Goal: Task Accomplishment & Management: Manage account settings

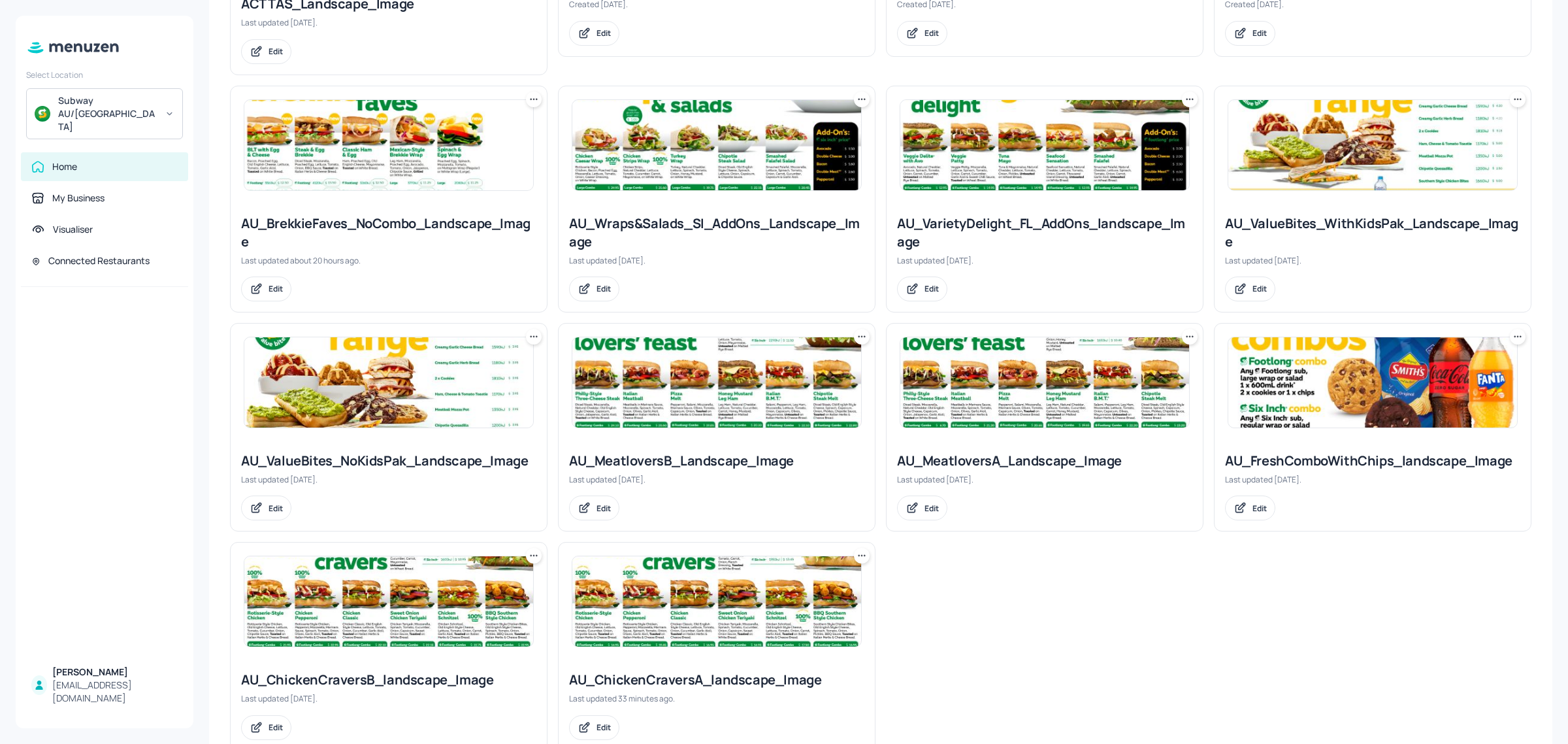
scroll to position [803, 0]
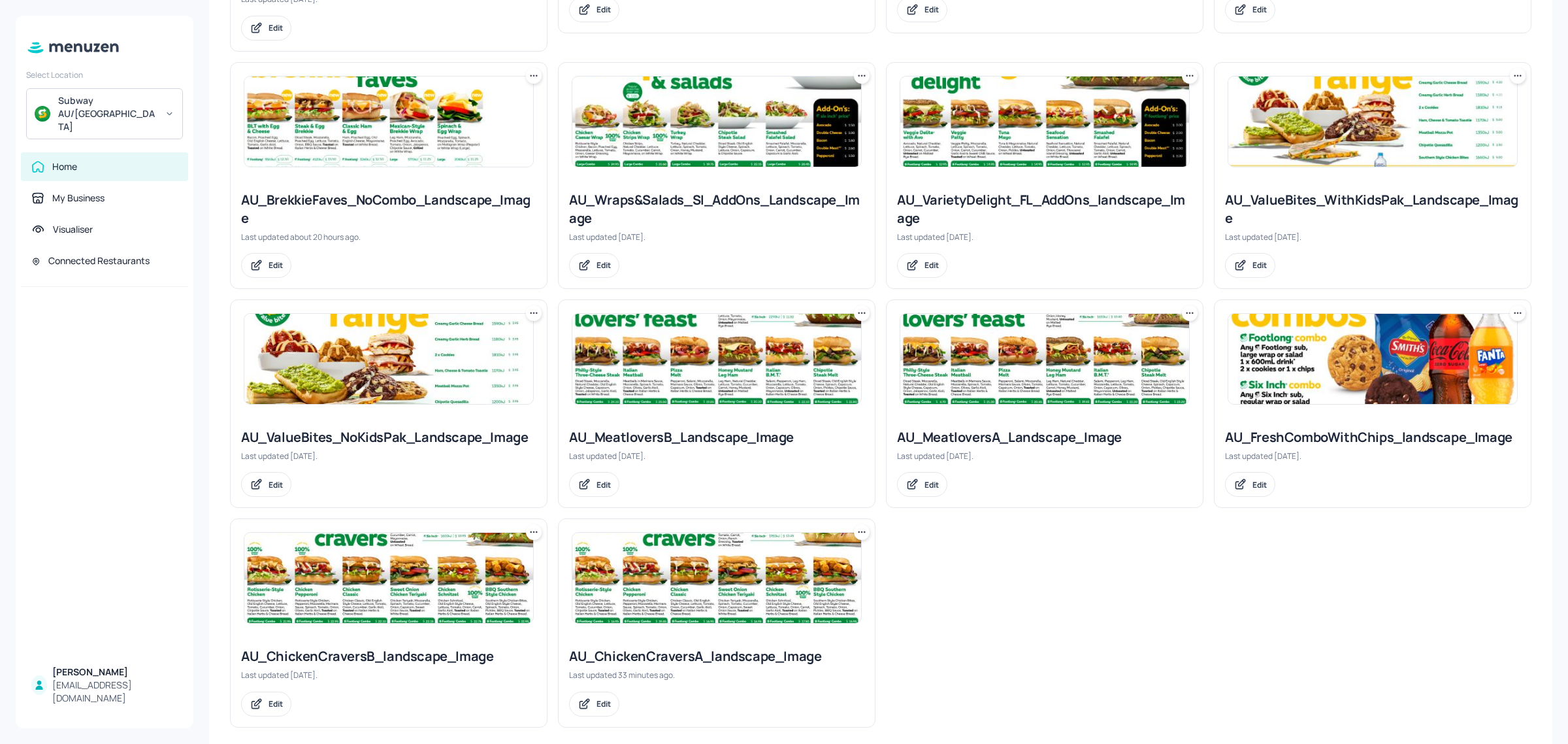
click at [759, 340] on img at bounding box center [717, 359] width 289 height 91
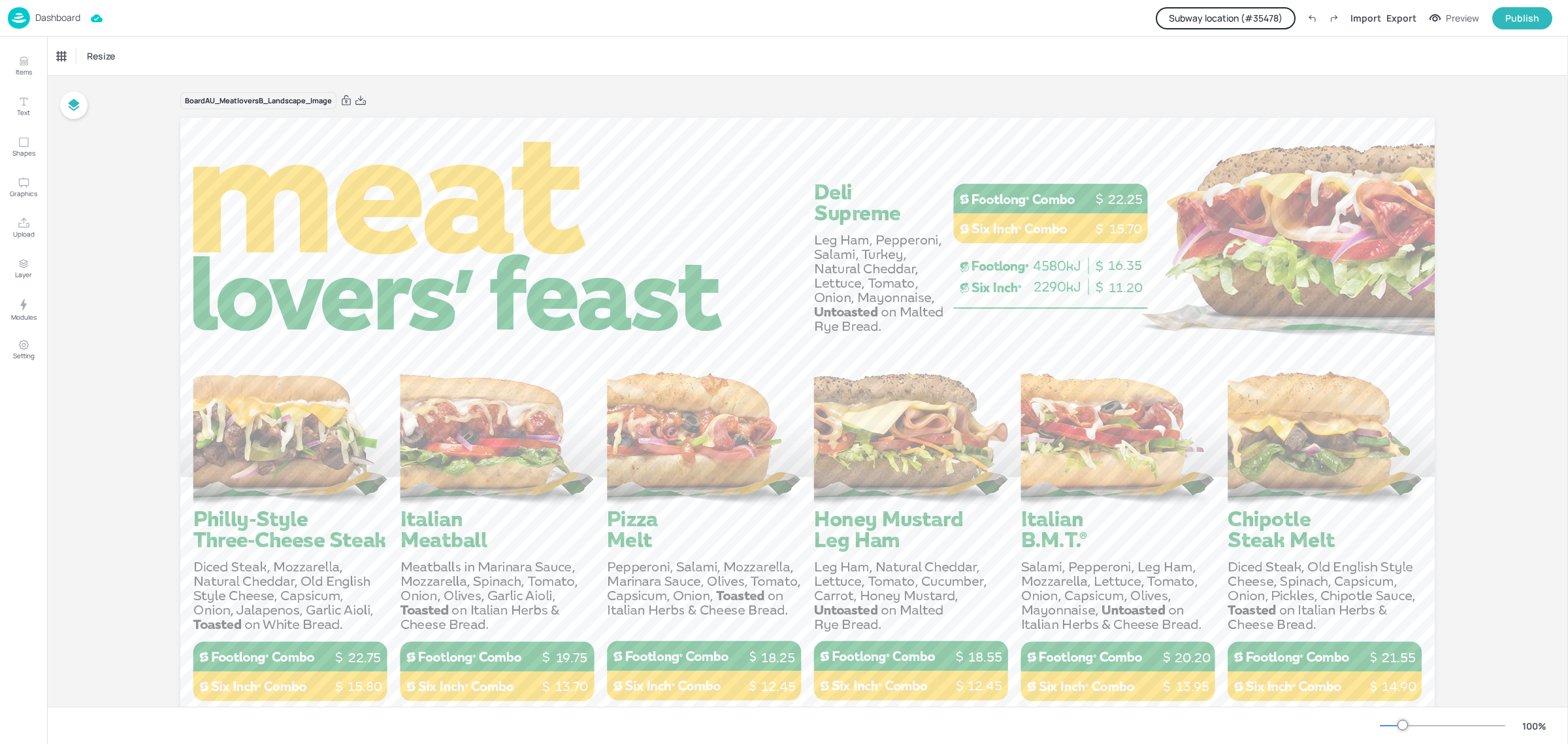
click at [1263, 18] on button "Subway location (# 35478 )" at bounding box center [1226, 18] width 139 height 22
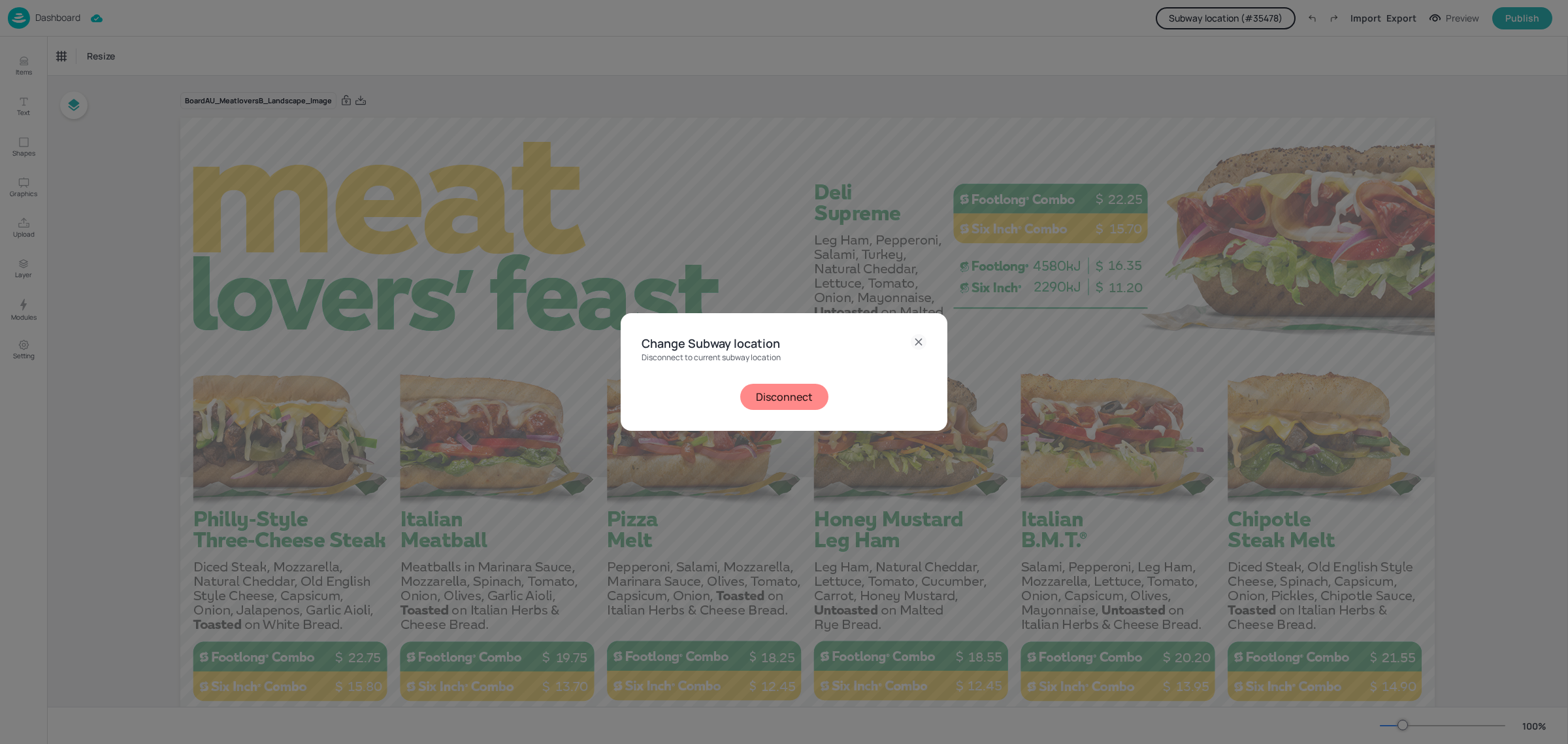
click at [756, 404] on button "Disconnect" at bounding box center [784, 396] width 88 height 26
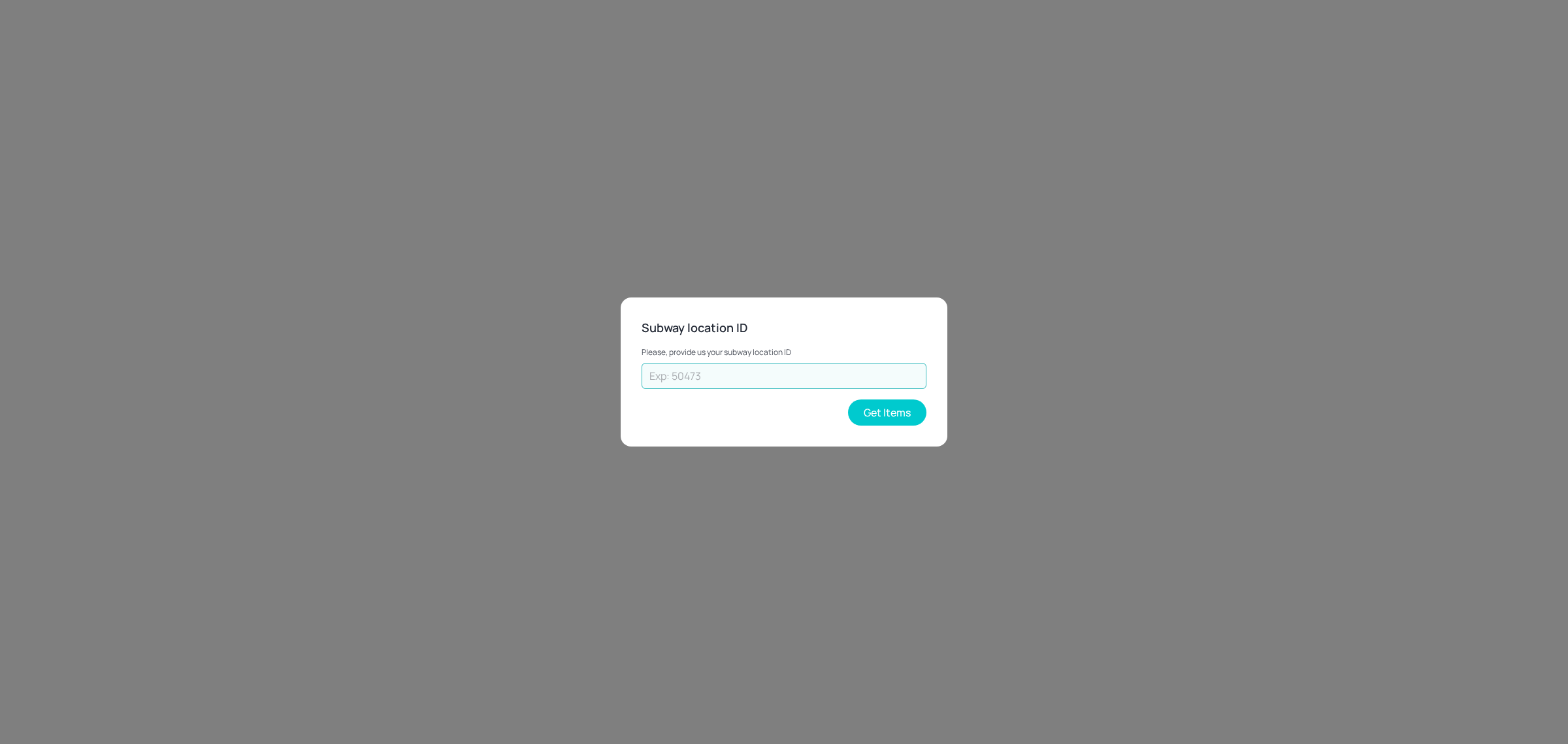
click at [760, 378] on input "text" at bounding box center [784, 375] width 285 height 26
paste input "25102"
type input "25102"
click at [879, 415] on button "Get Items" at bounding box center [887, 412] width 78 height 26
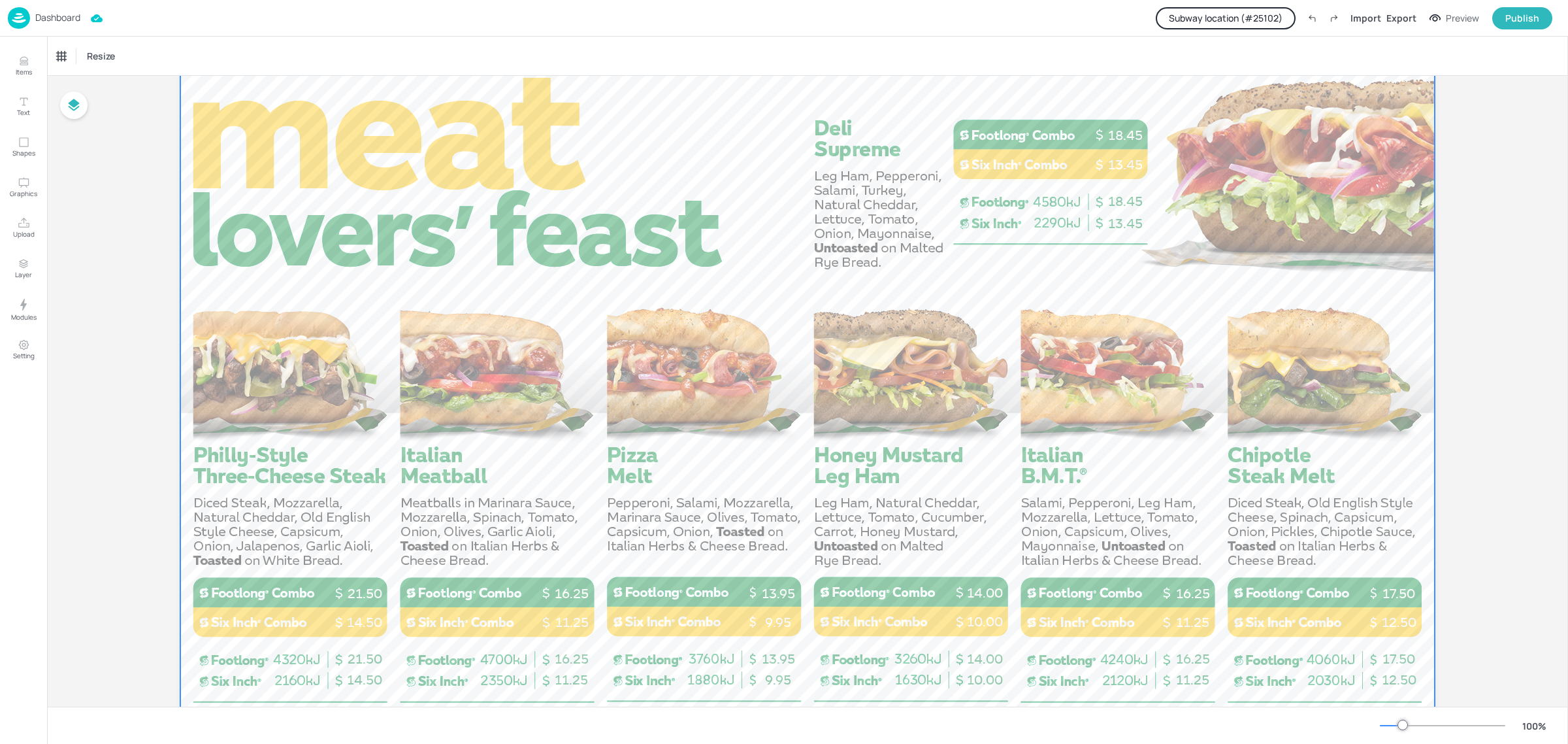
scroll to position [149, 0]
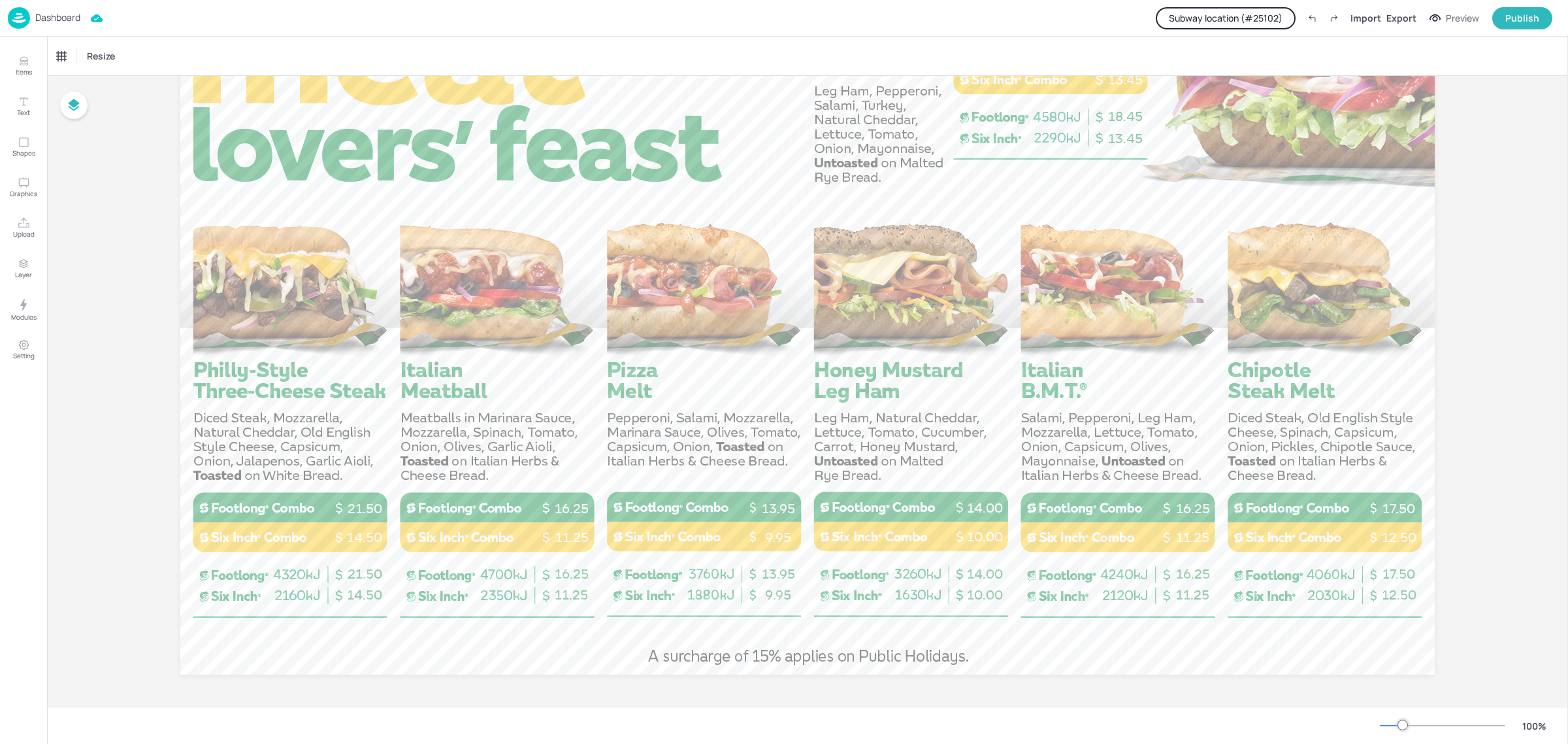
click at [37, 15] on p "Dashboard" at bounding box center [58, 17] width 45 height 9
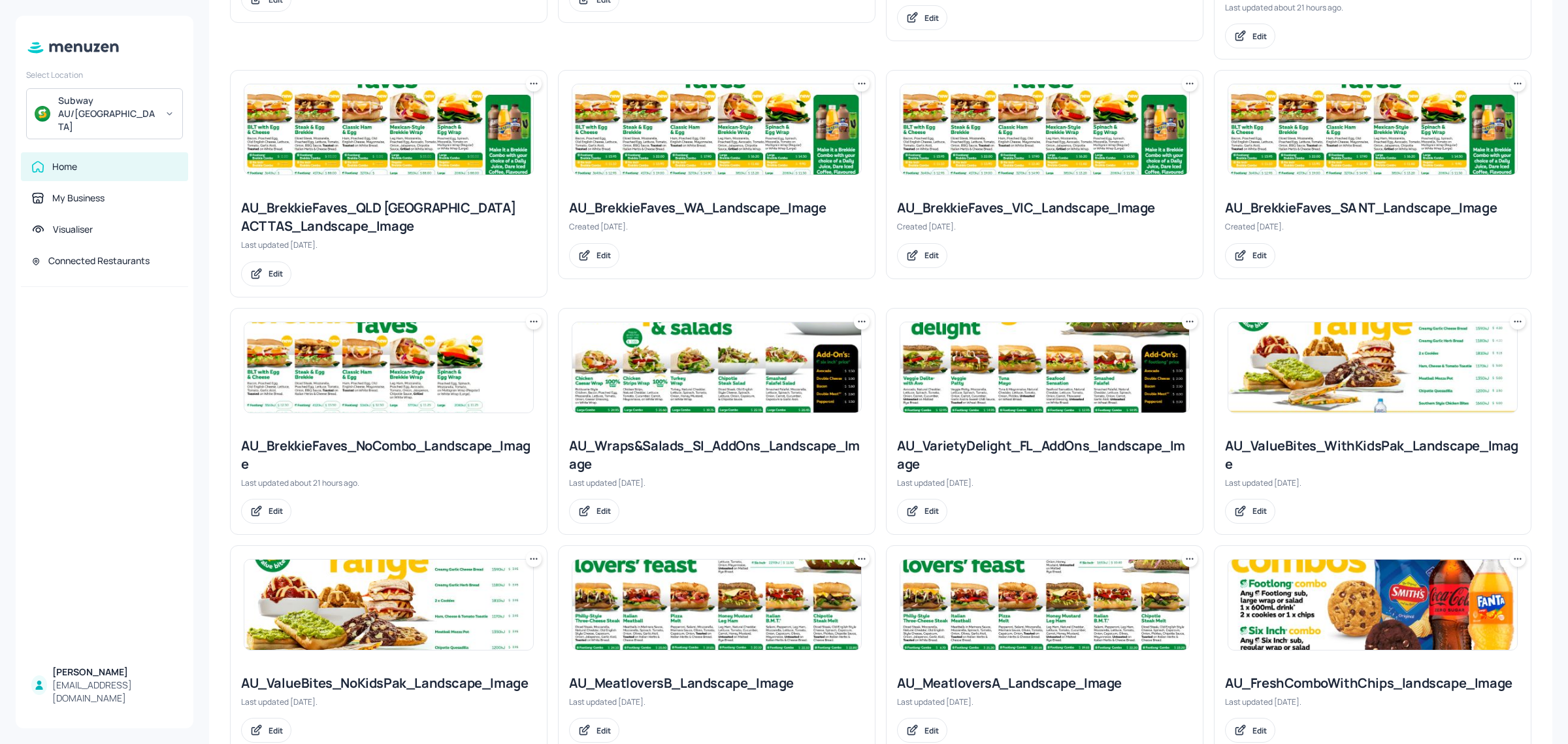
scroll to position [572, 0]
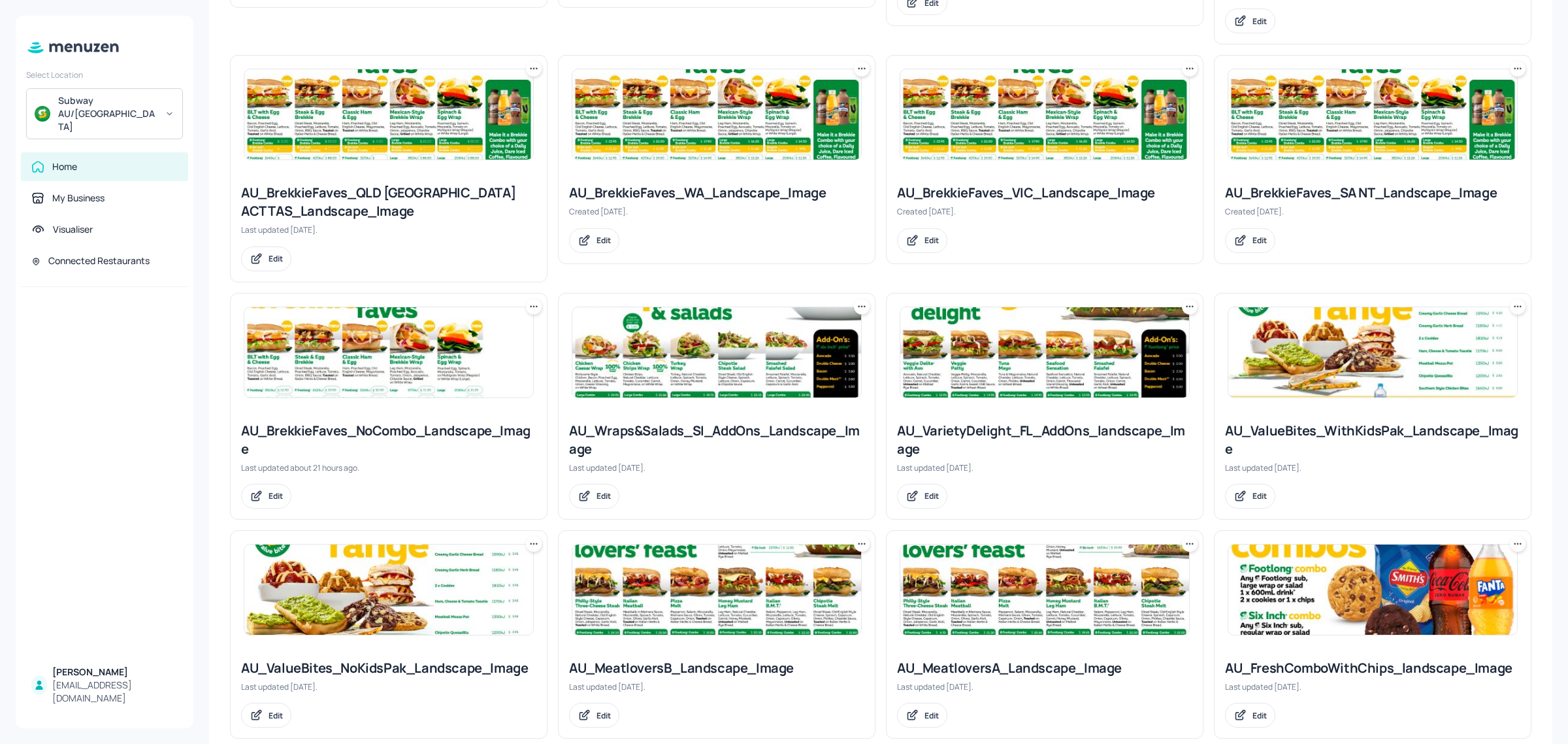
click at [649, 380] on div at bounding box center [717, 352] width 291 height 91
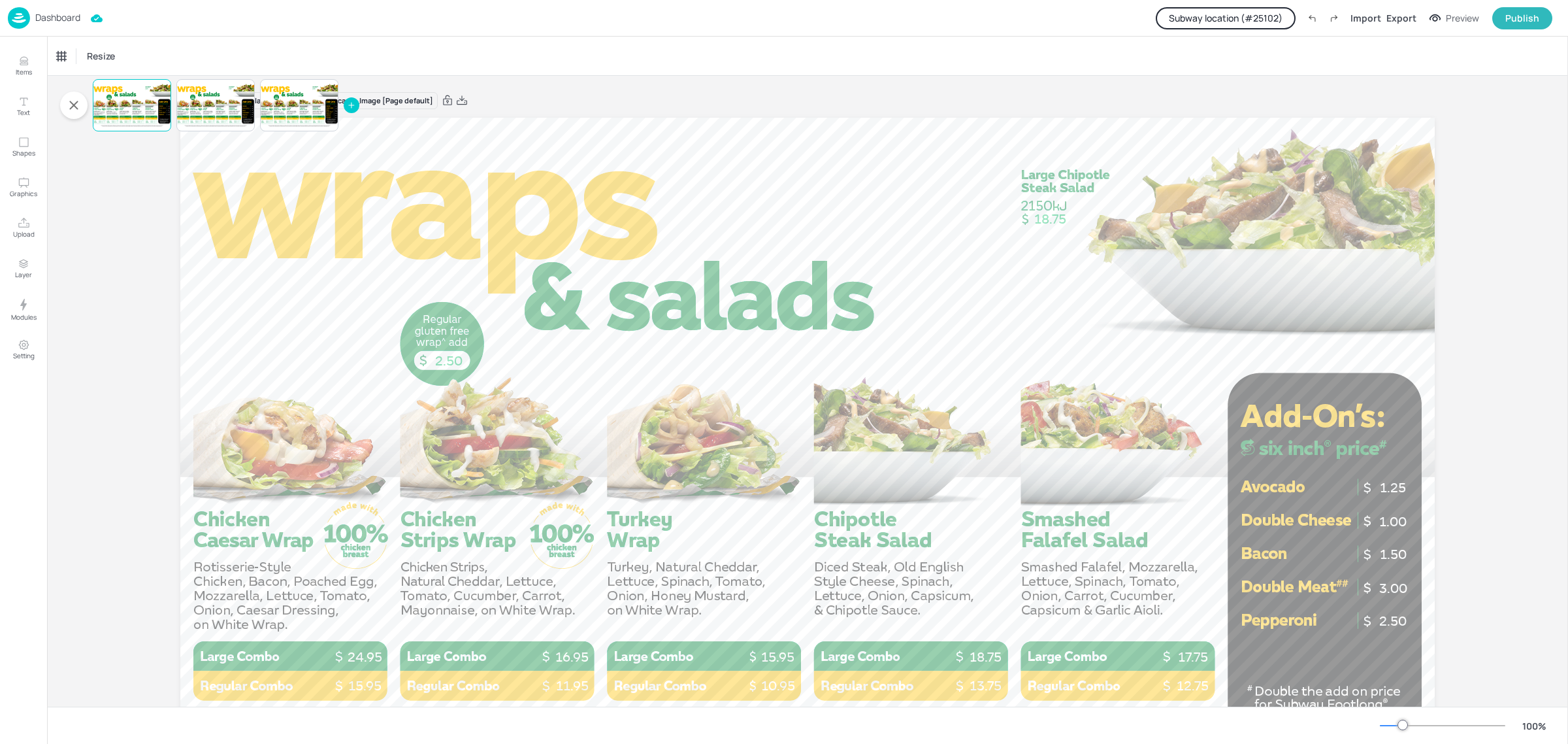
click at [1263, 18] on button "Subway location (# 25102 )" at bounding box center [1226, 18] width 139 height 22
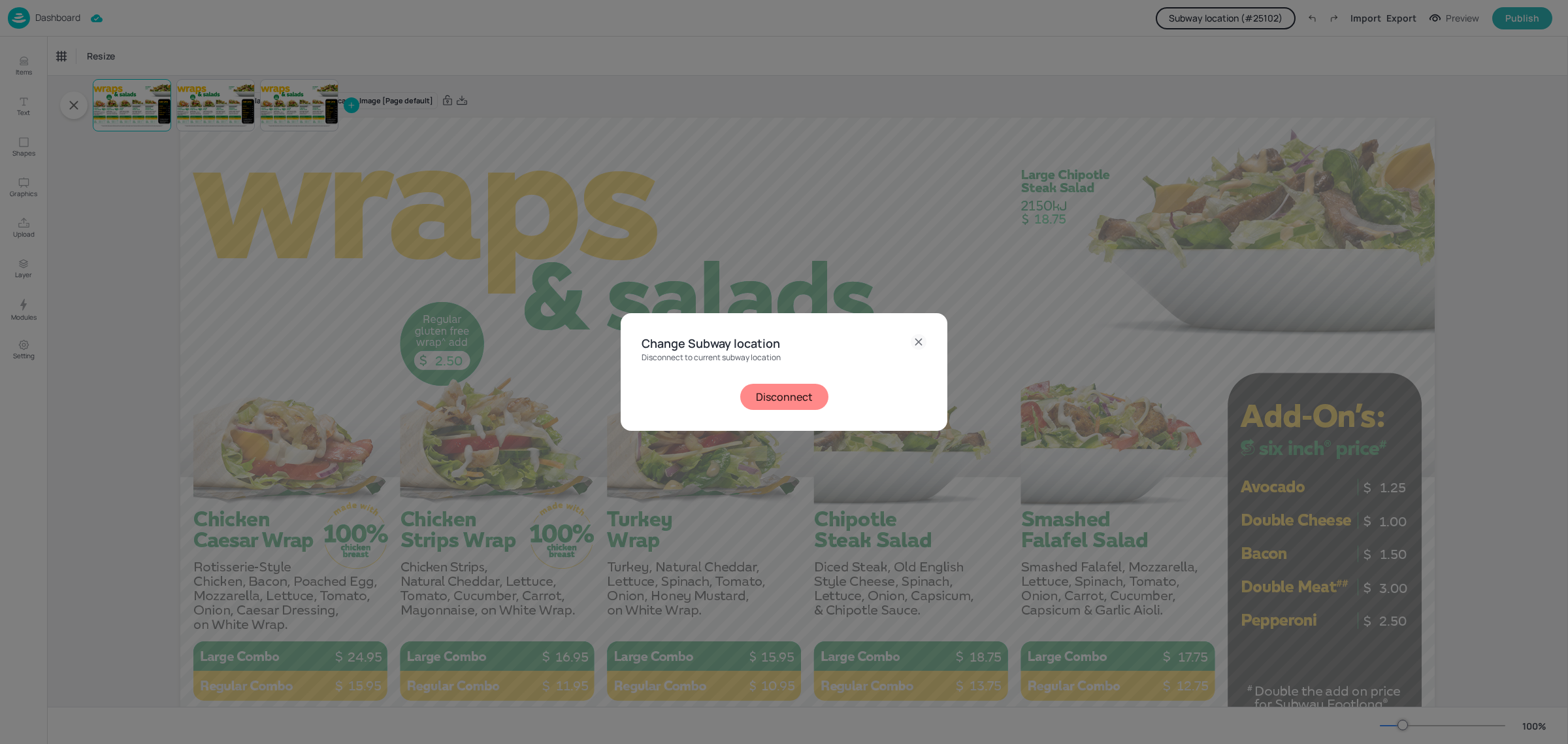
click at [775, 394] on button "Disconnect" at bounding box center [784, 396] width 88 height 26
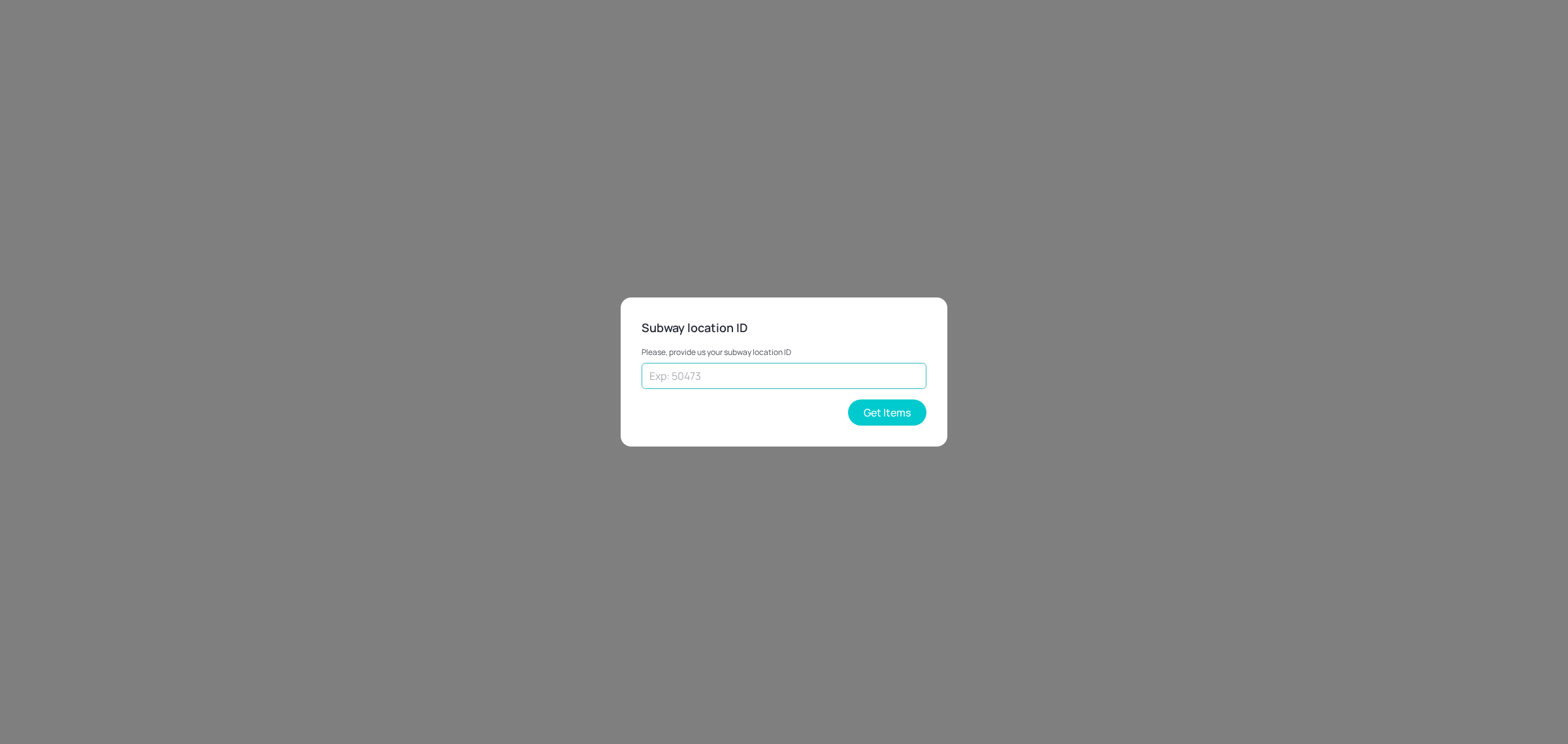
click at [769, 373] on input "text" at bounding box center [784, 375] width 285 height 26
paste input "33440"
type input "33440"
click at [874, 409] on button "Get Items" at bounding box center [887, 412] width 78 height 26
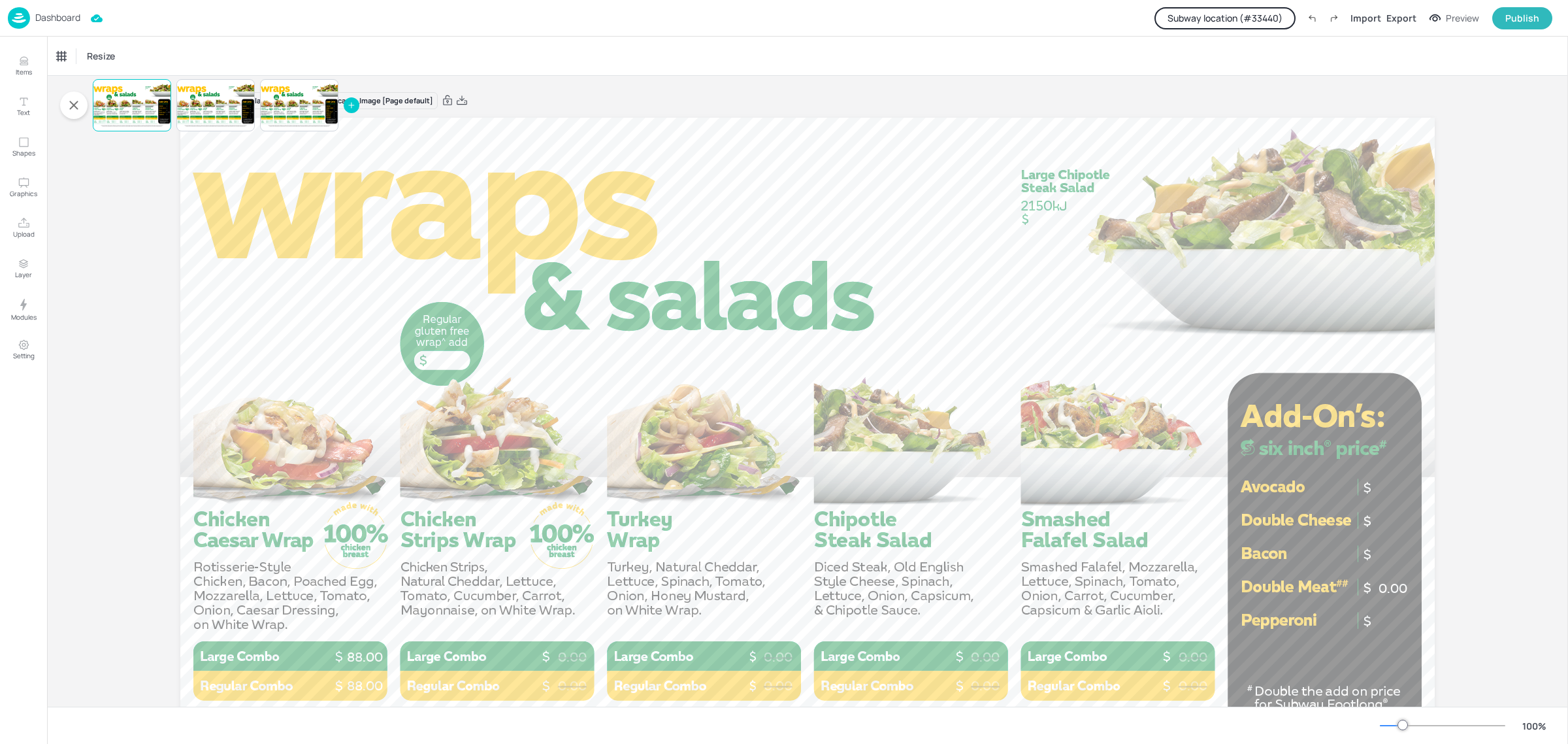
click at [63, 22] on p "Dashboard" at bounding box center [58, 17] width 45 height 9
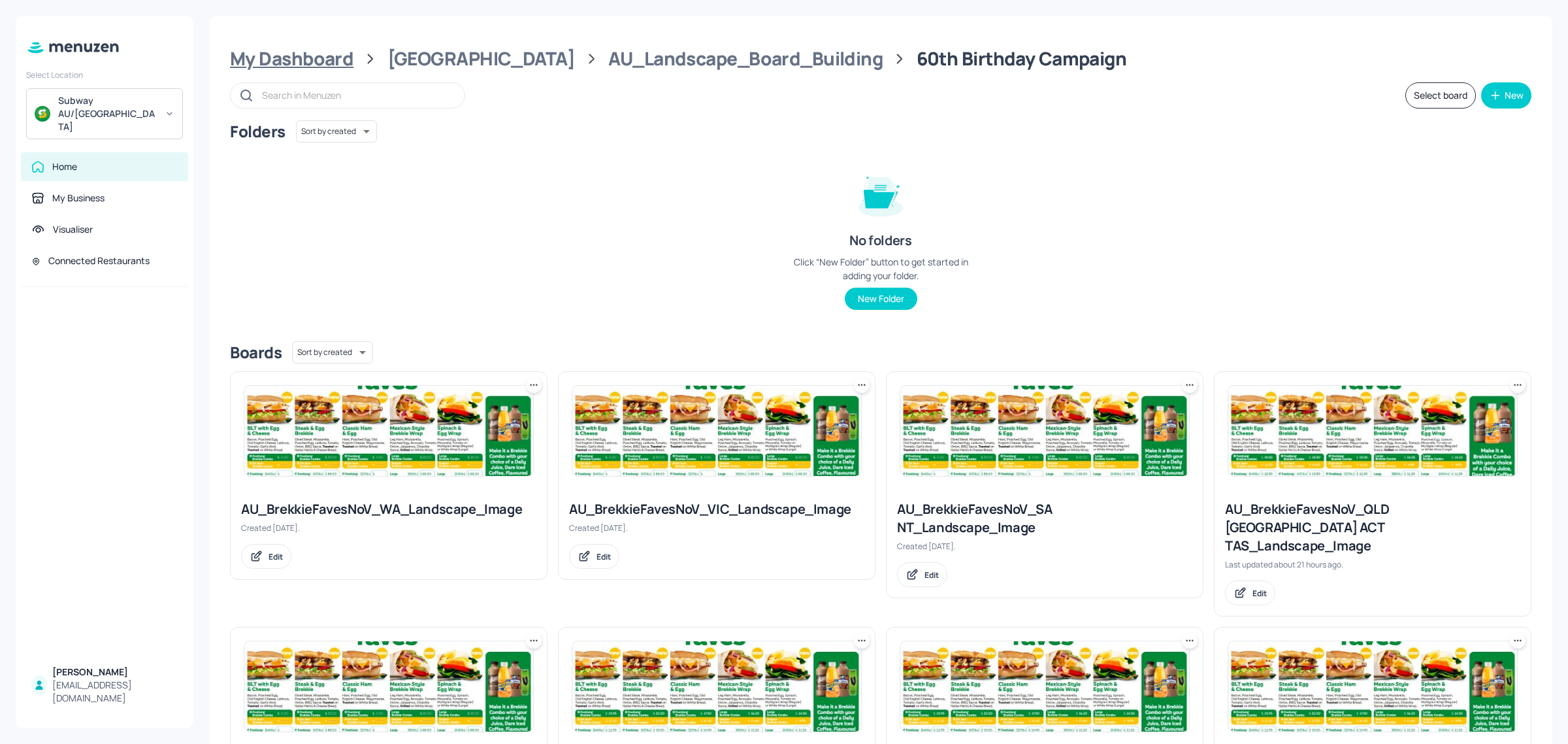
click at [320, 54] on div "My Dashboard" at bounding box center [291, 59] width 124 height 23
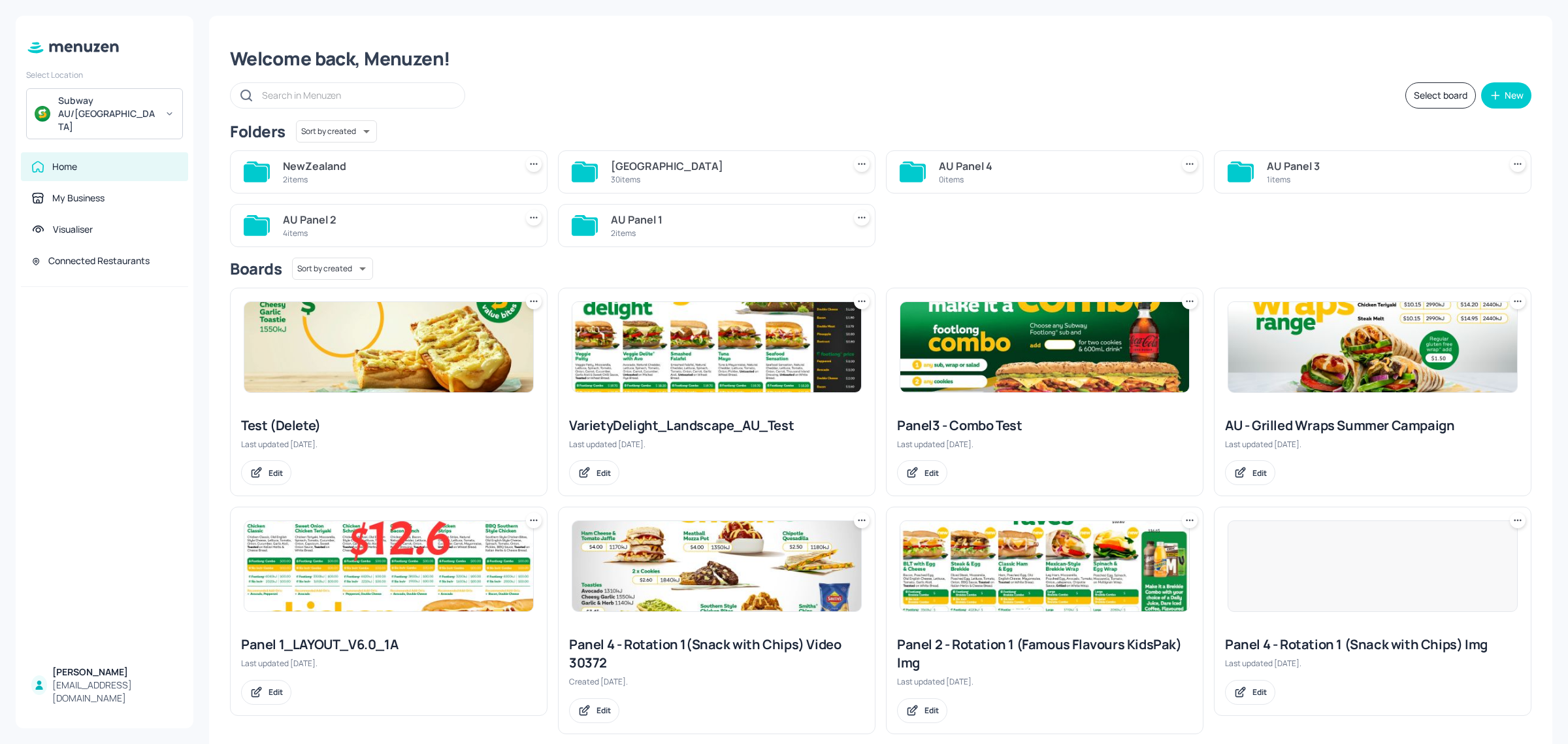
click at [386, 174] on div "2 items" at bounding box center [397, 179] width 227 height 11
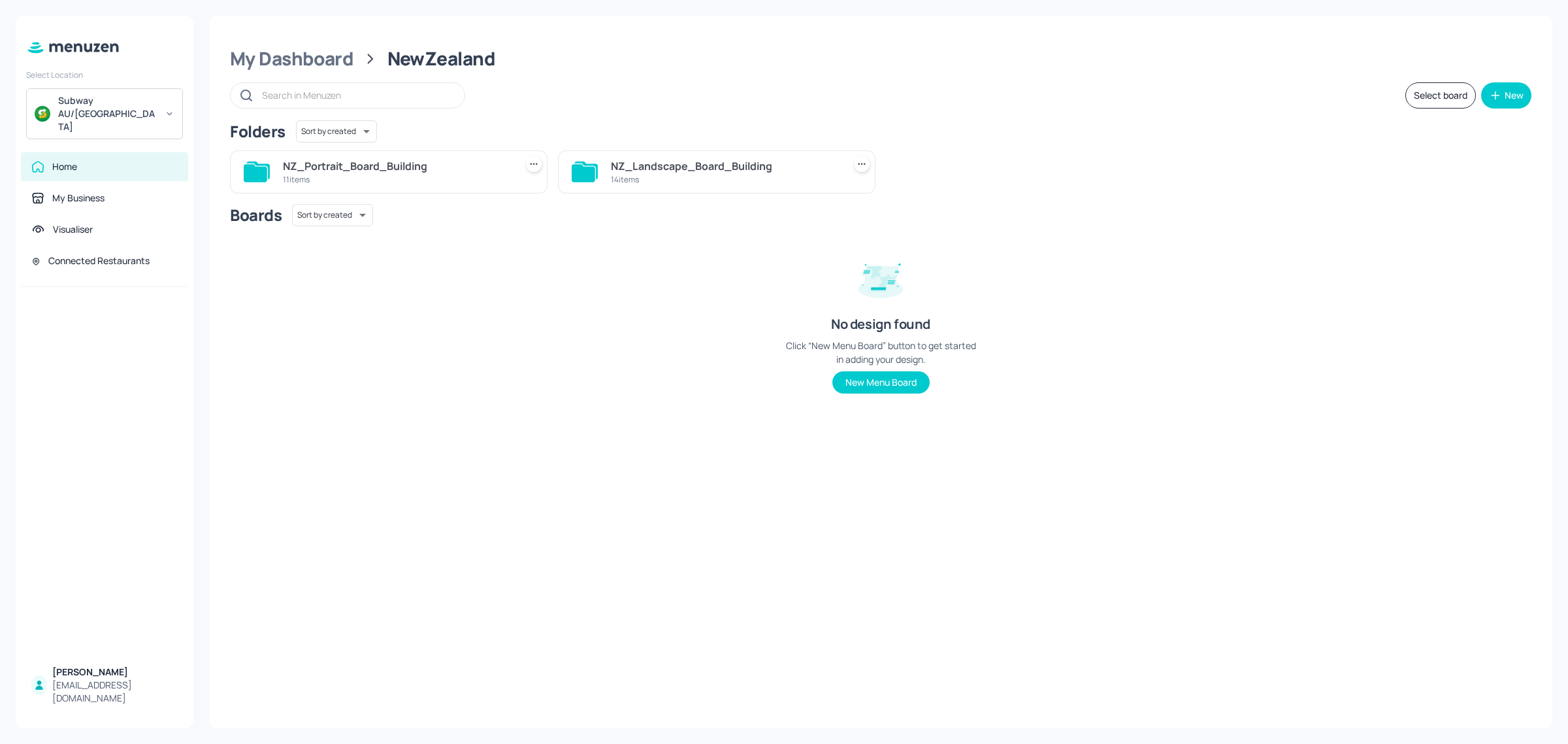
click at [644, 167] on div "NZ_Landscape_Board_Building" at bounding box center [725, 166] width 227 height 16
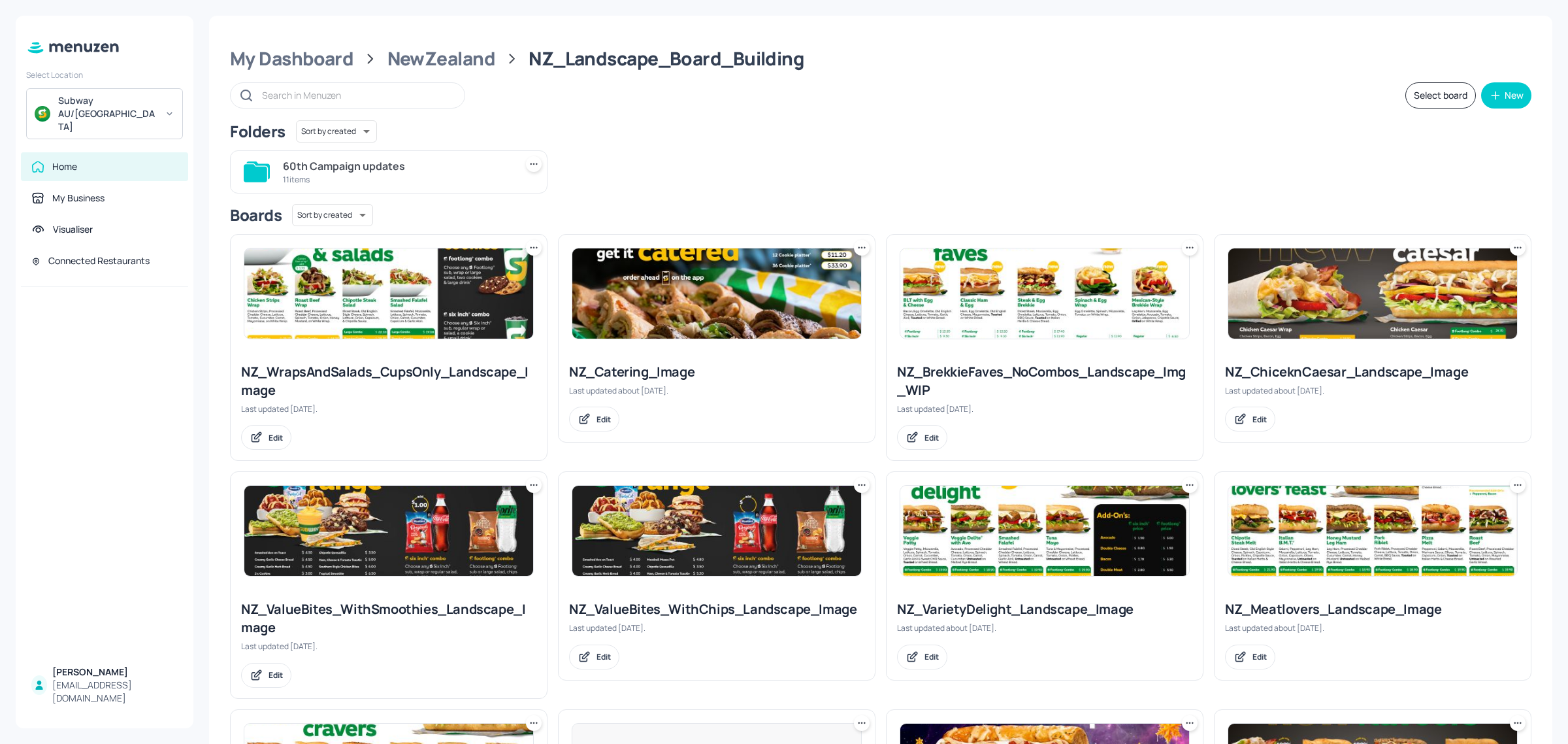
click at [349, 160] on div "60th Campaign updates" at bounding box center [397, 166] width 227 height 16
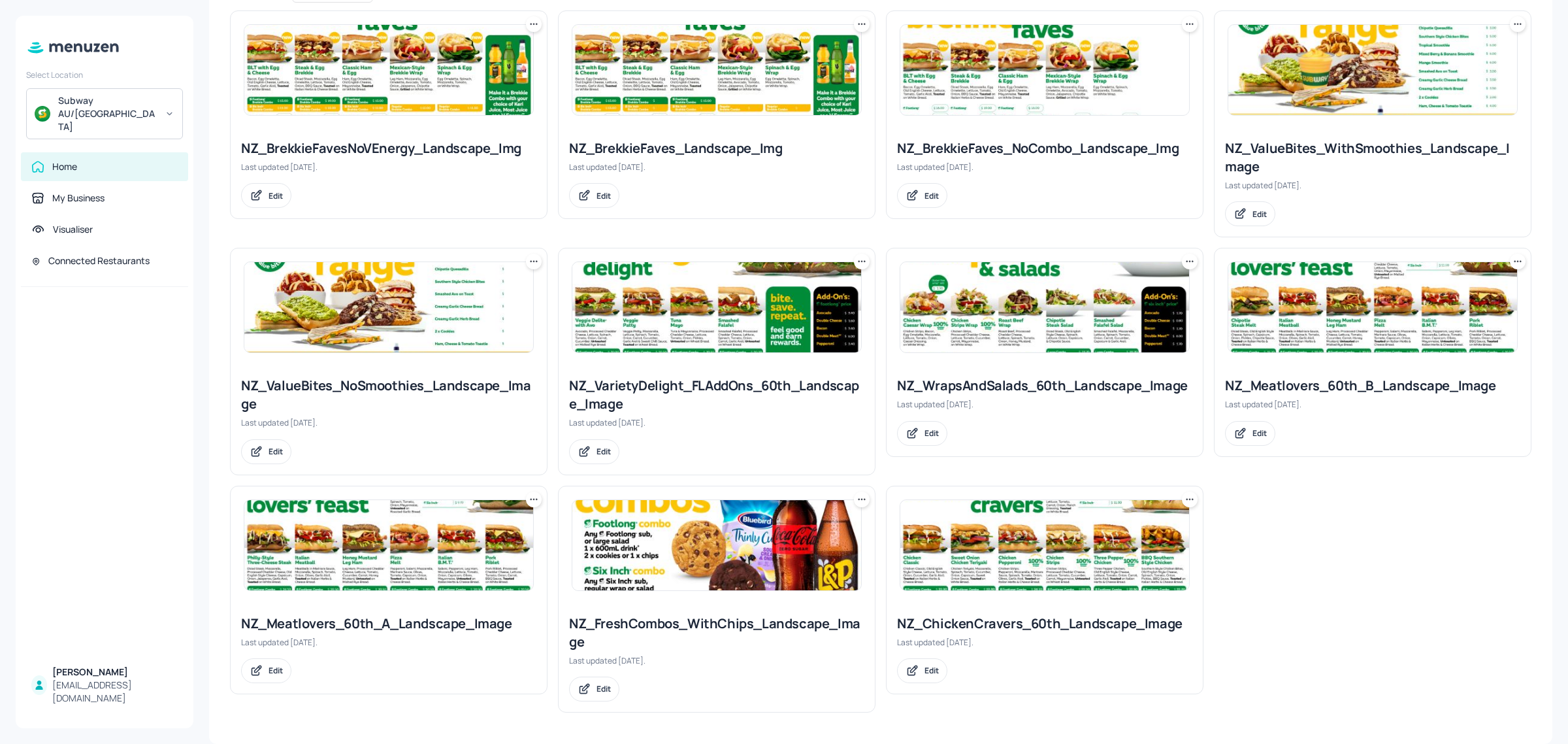
scroll to position [364, 0]
click at [1009, 340] on img at bounding box center [1045, 307] width 289 height 91
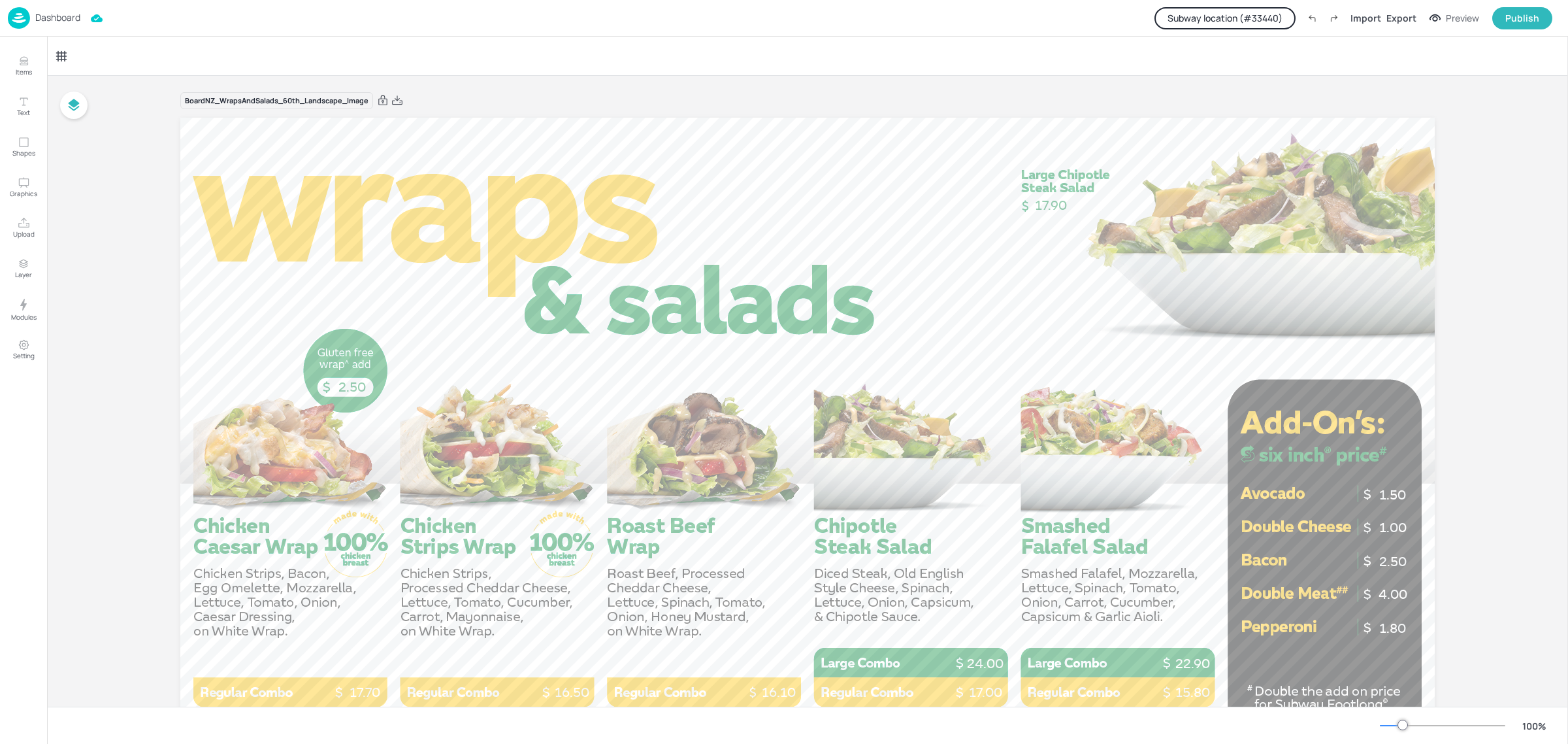
click at [1243, 13] on button "Subway location (# 33440 )" at bounding box center [1225, 18] width 141 height 22
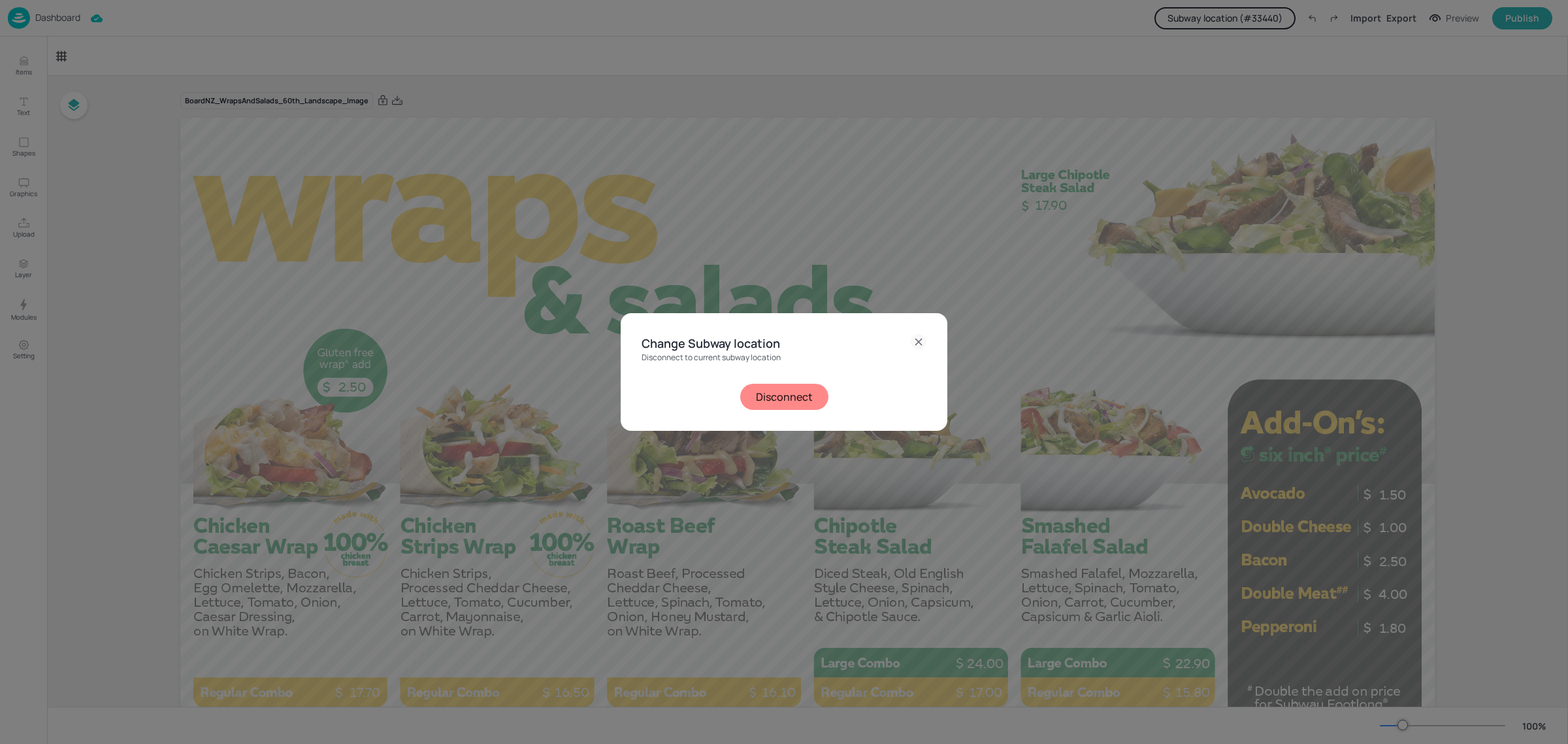
click at [915, 339] on icon at bounding box center [918, 341] width 16 height 16
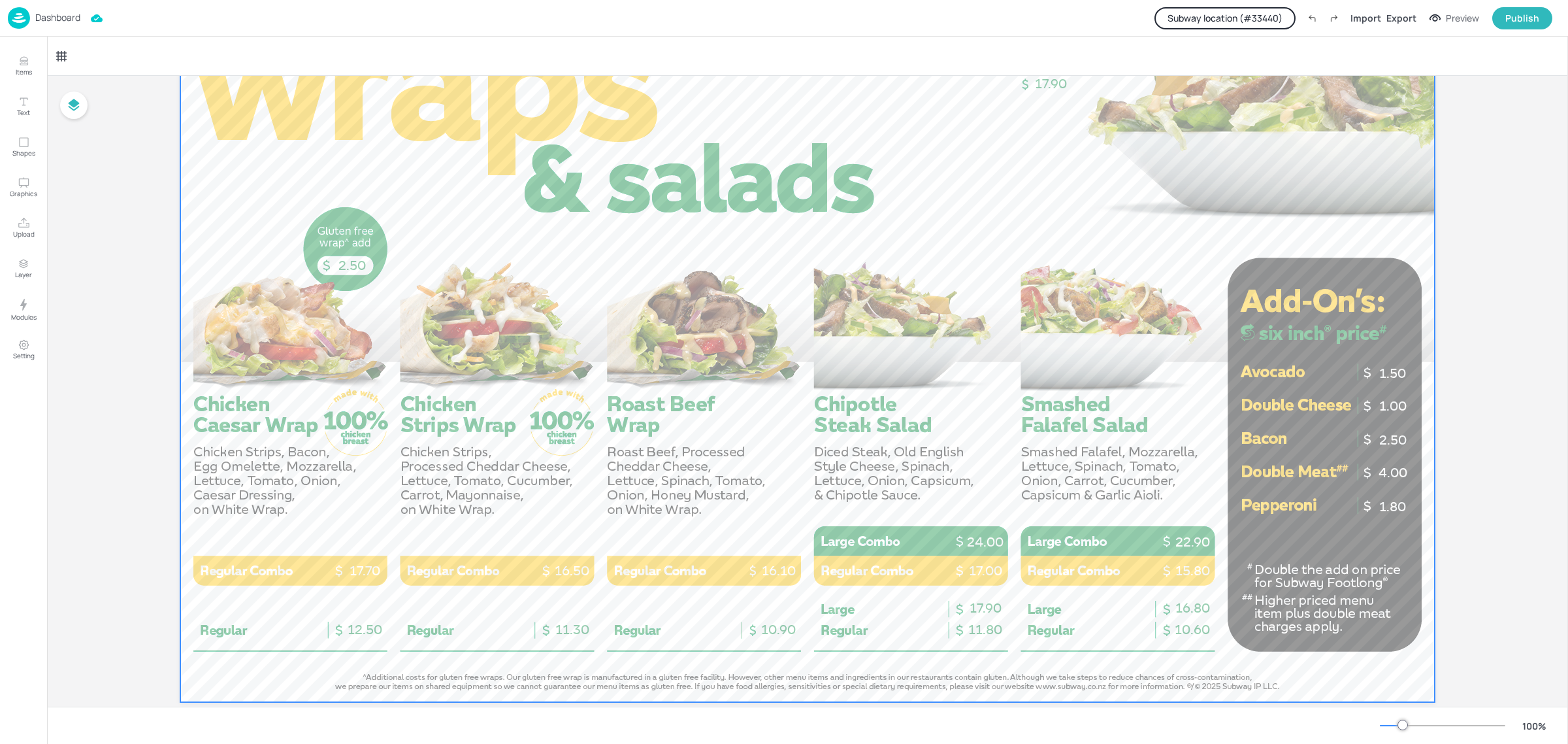
scroll to position [149, 0]
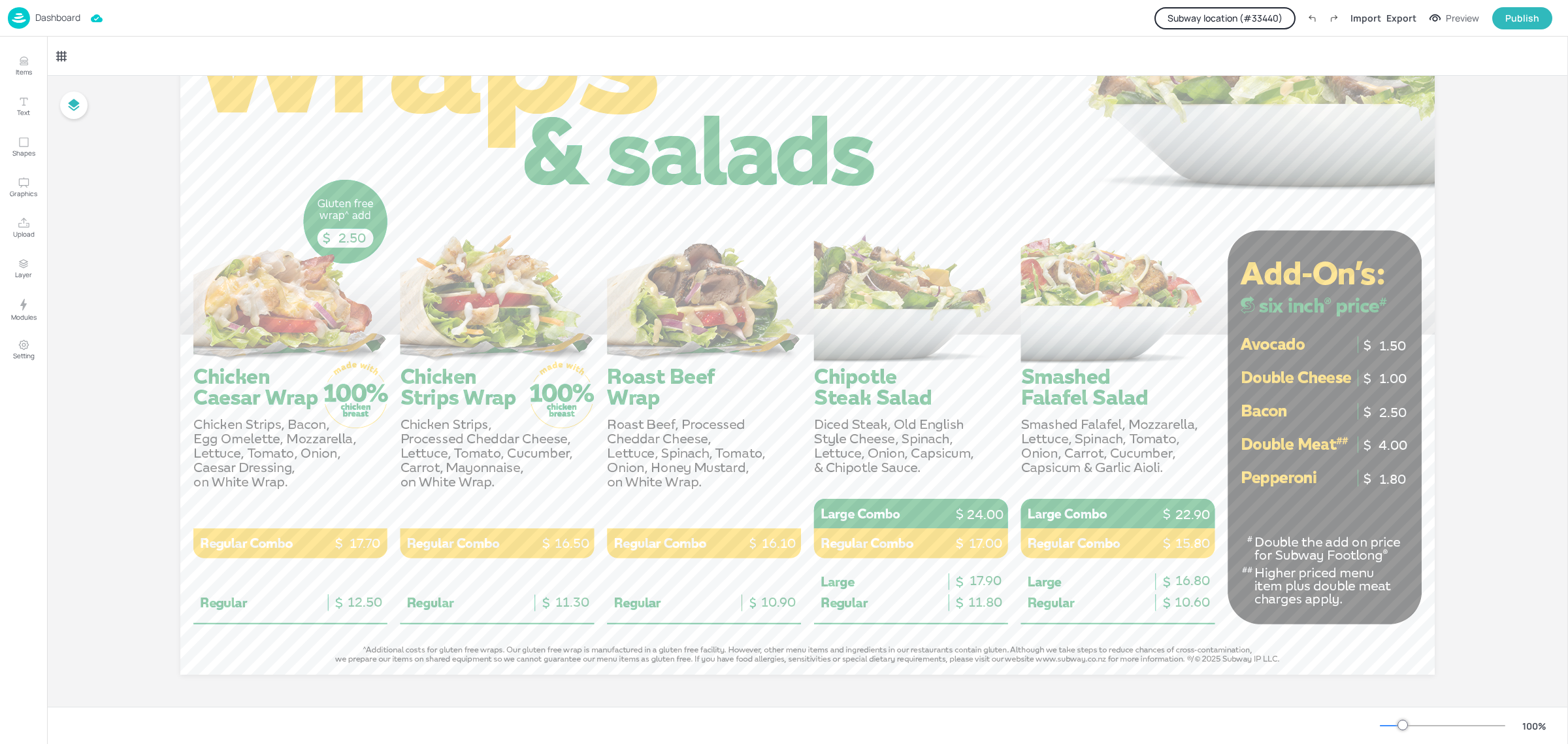
click at [37, 17] on p "Dashboard" at bounding box center [58, 17] width 45 height 9
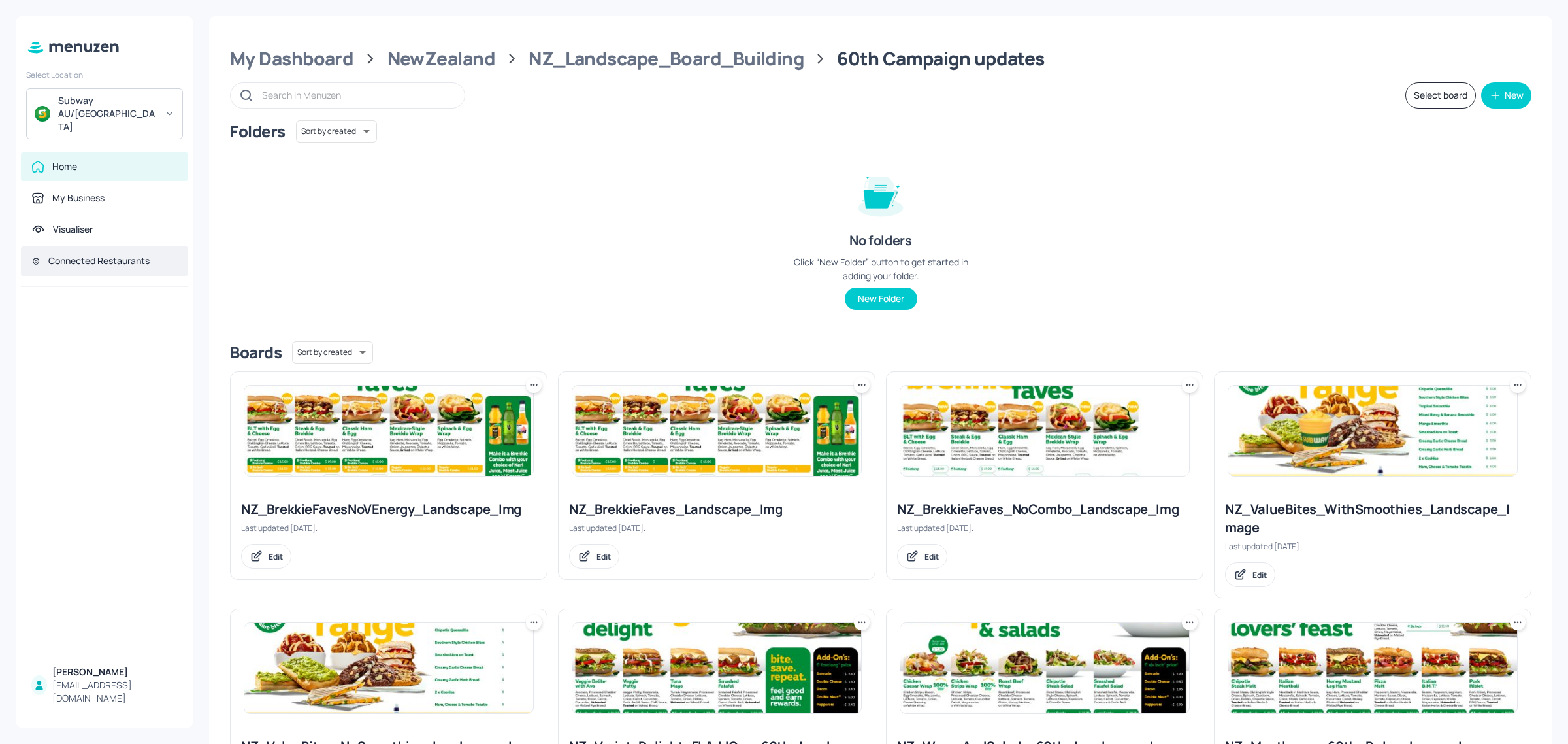
click at [79, 254] on div "Connected Restaurants" at bounding box center [99, 261] width 101 height 13
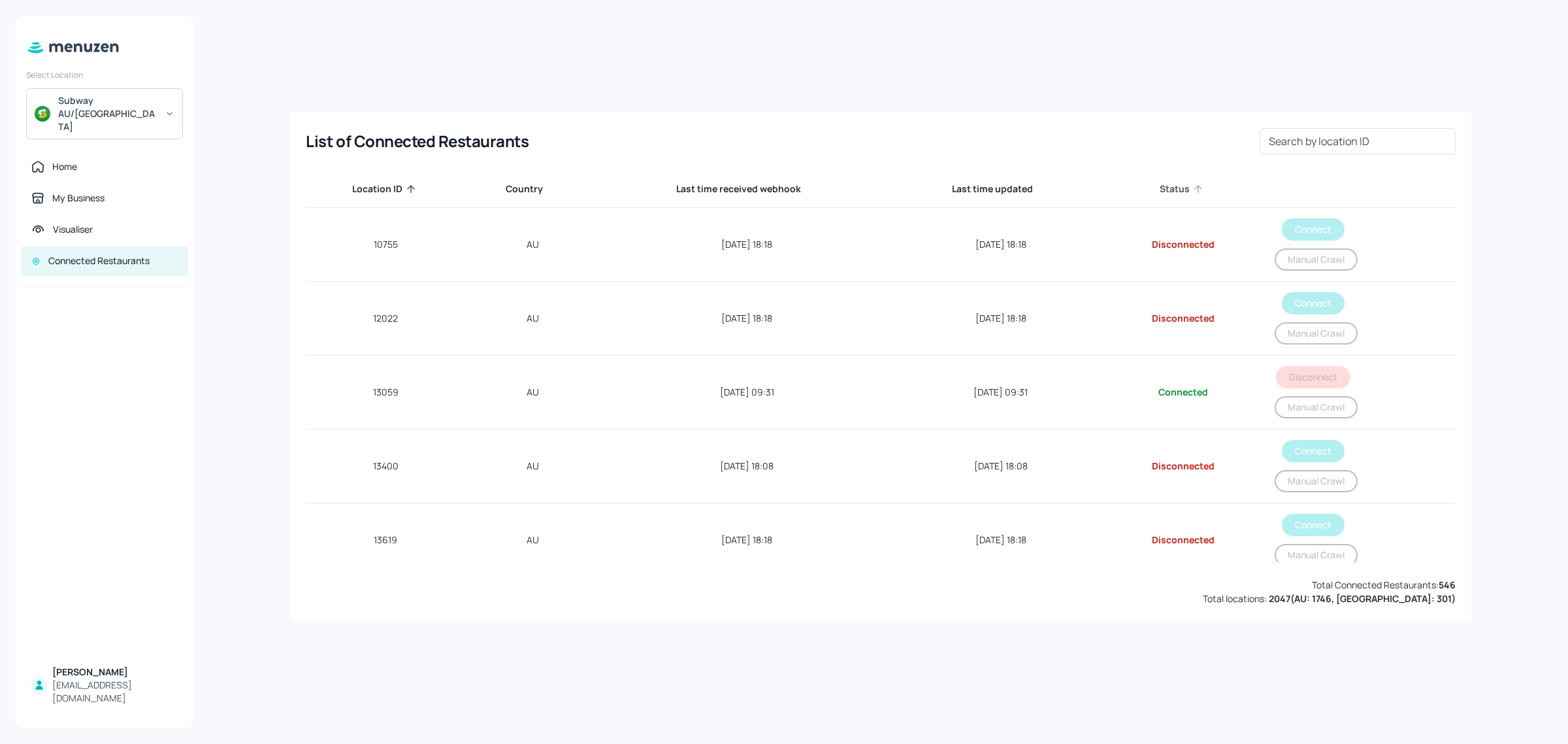
click at [1168, 189] on span "Status" at bounding box center [1183, 188] width 47 height 16
click at [1175, 189] on span "Status" at bounding box center [1183, 188] width 47 height 16
